Goal: Transaction & Acquisition: Download file/media

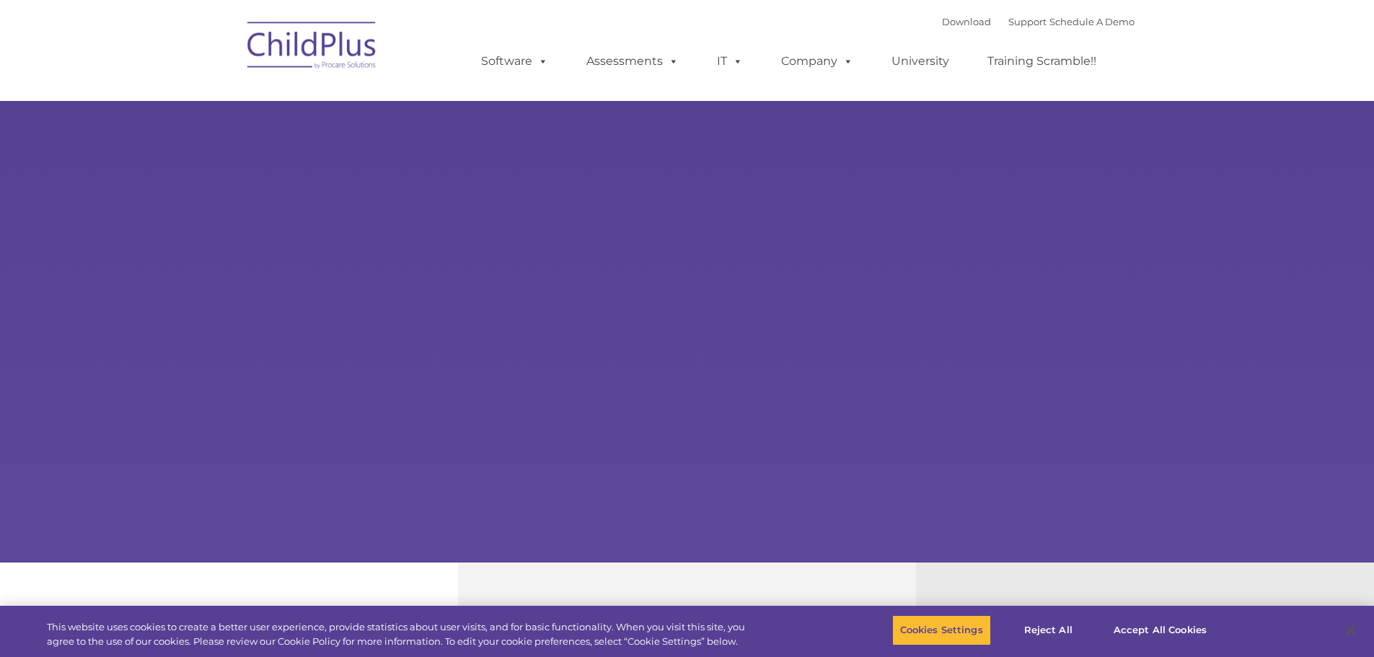
select select "MEDIUM"
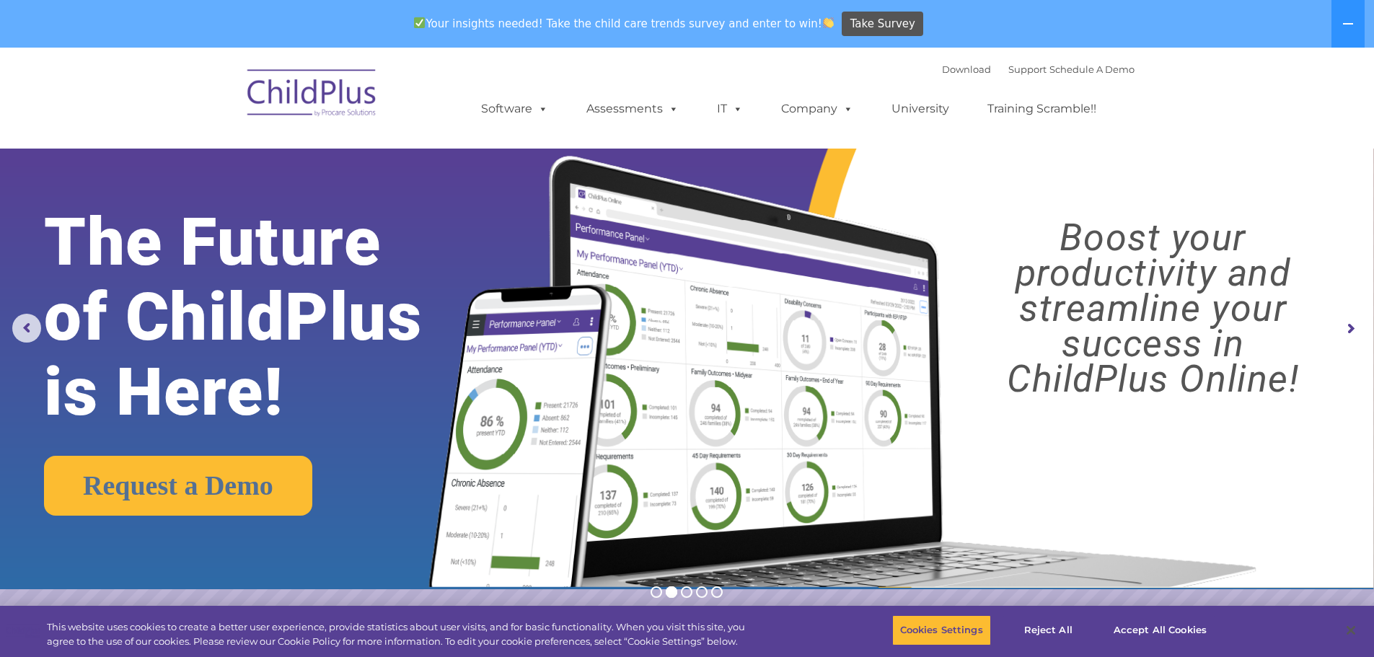
click at [339, 91] on img at bounding box center [312, 95] width 144 height 72
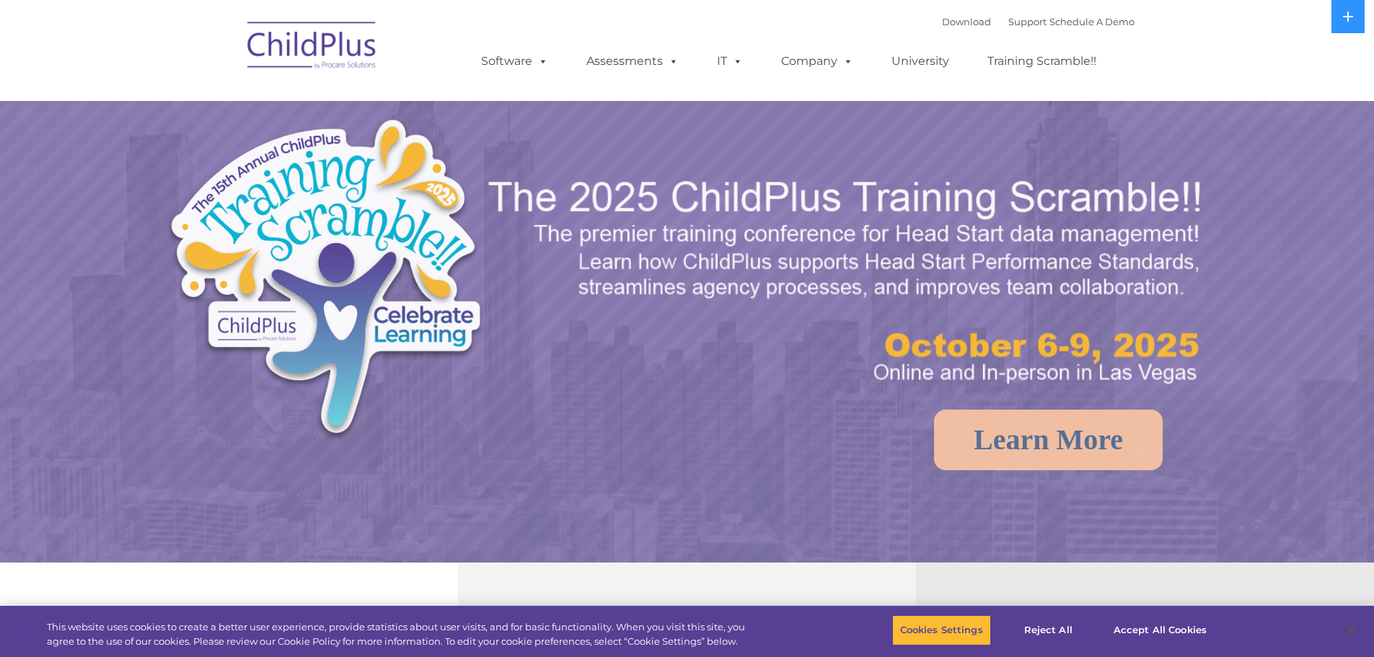
select select "MEDIUM"
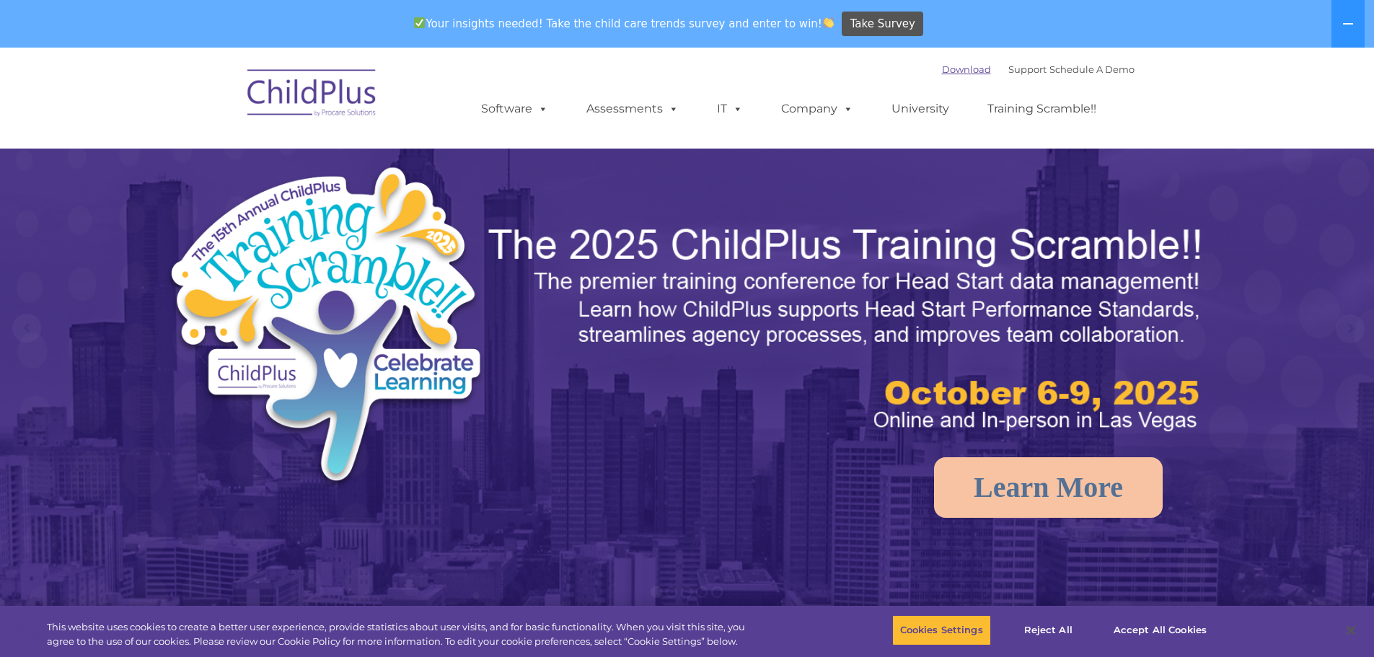
click at [951, 67] on link "Download" at bounding box center [966, 69] width 49 height 12
